Goal: Task Accomplishment & Management: Manage account settings

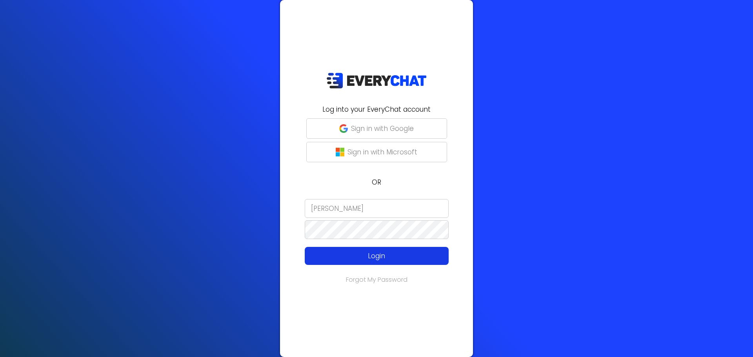
click at [365, 251] on p "Login" at bounding box center [376, 256] width 115 height 10
click at [370, 249] on button "Login" at bounding box center [377, 256] width 144 height 18
click at [371, 253] on p "Login" at bounding box center [376, 256] width 115 height 10
click at [360, 255] on p "Login" at bounding box center [376, 256] width 115 height 10
click at [407, 211] on input "[PERSON_NAME]" at bounding box center [377, 208] width 144 height 19
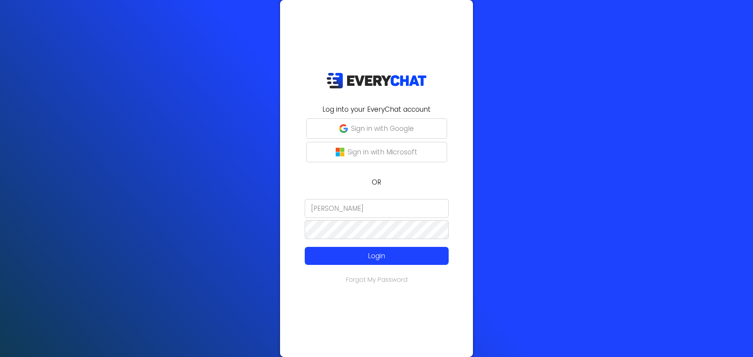
click at [407, 211] on input "[PERSON_NAME]" at bounding box center [377, 208] width 144 height 19
type input "[PERSON_NAME][EMAIL_ADDRESS][DOMAIN_NAME]"
click at [426, 259] on p "Login" at bounding box center [376, 256] width 115 height 10
